Goal: Find specific page/section: Find specific page/section

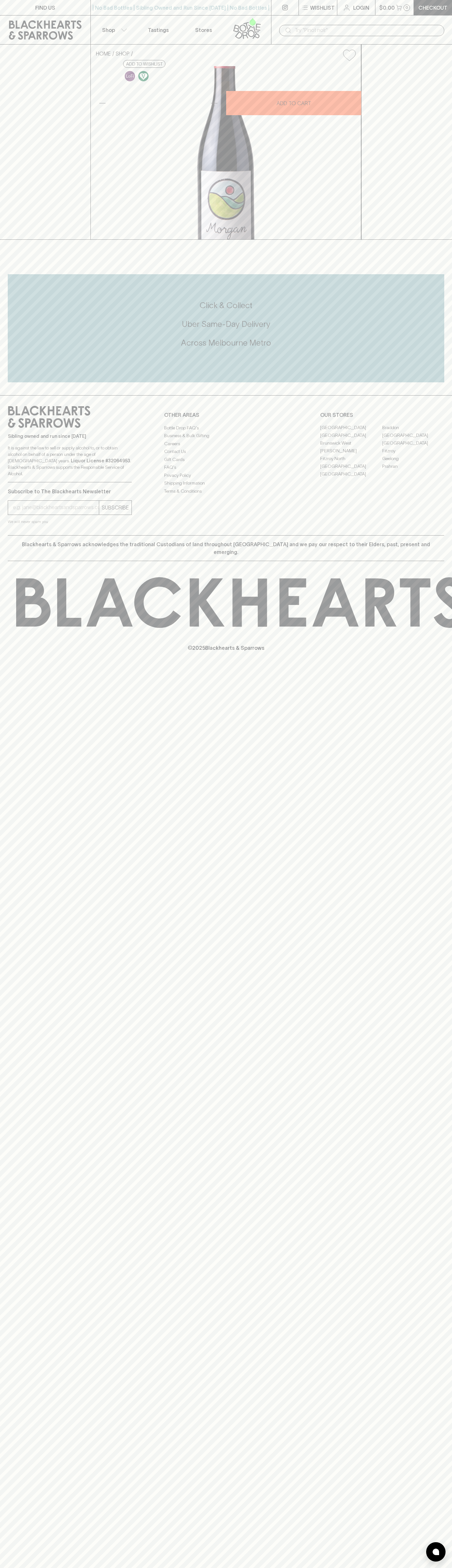
click at [28, 6] on link "FIND US" at bounding box center [45, 7] width 90 height 15
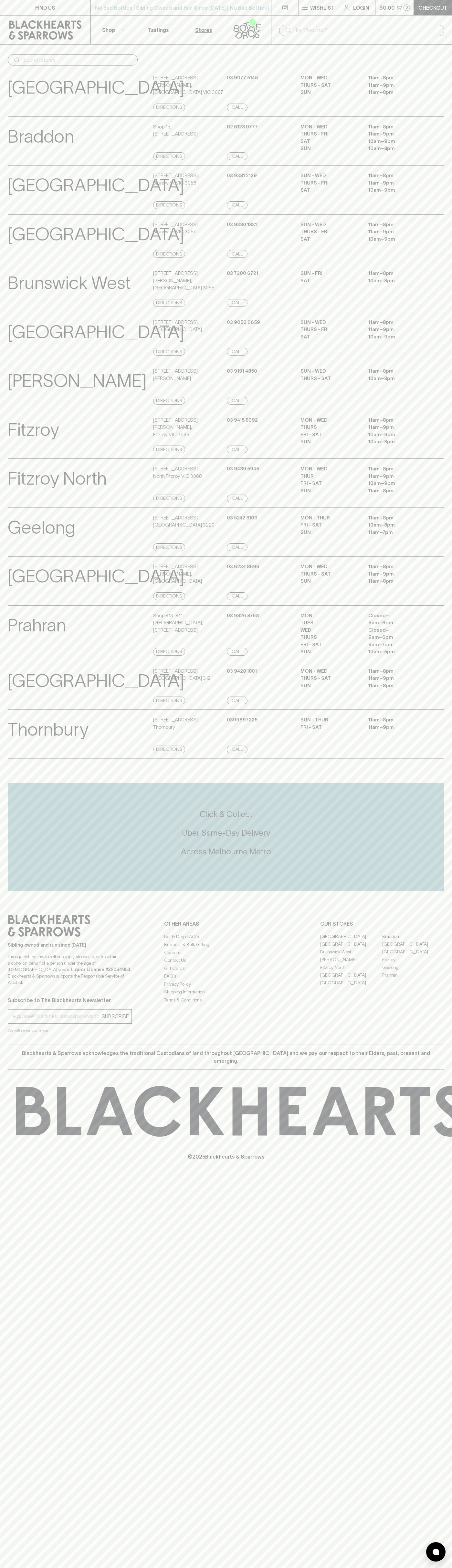
click at [442, 551] on div "MON - THUR 11am – 8pm FRI - SAT 10am – 8pm SUN 11am – 7pm" at bounding box center [372, 533] width 144 height 37
click at [264, 1567] on html "FIND US | No Bad Bottles | Sibling Owned and Run Since [DATE] | No Bad Bottles …" at bounding box center [226, 784] width 452 height 1568
click at [18, 1533] on div "FIND US | No Bad Bottles | Sibling Owned and Run Since [DATE] | No Bad Bottles …" at bounding box center [226, 784] width 452 height 1568
